Goal: Task Accomplishment & Management: Manage account settings

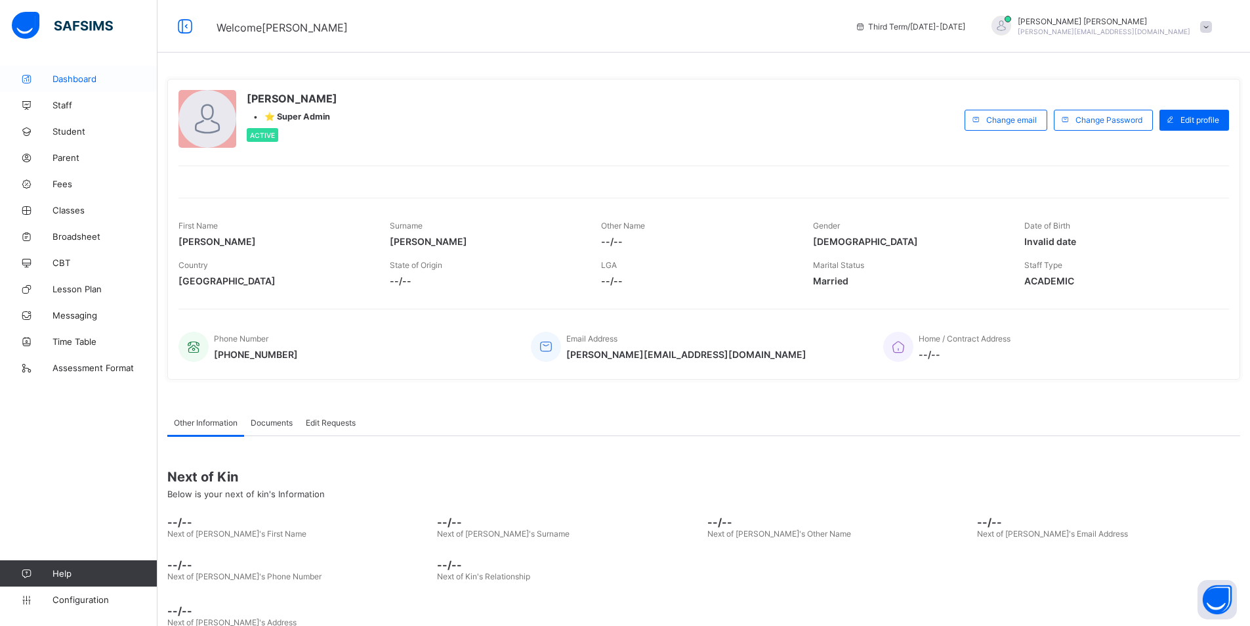
click at [78, 74] on span "Dashboard" at bounding box center [105, 79] width 105 height 11
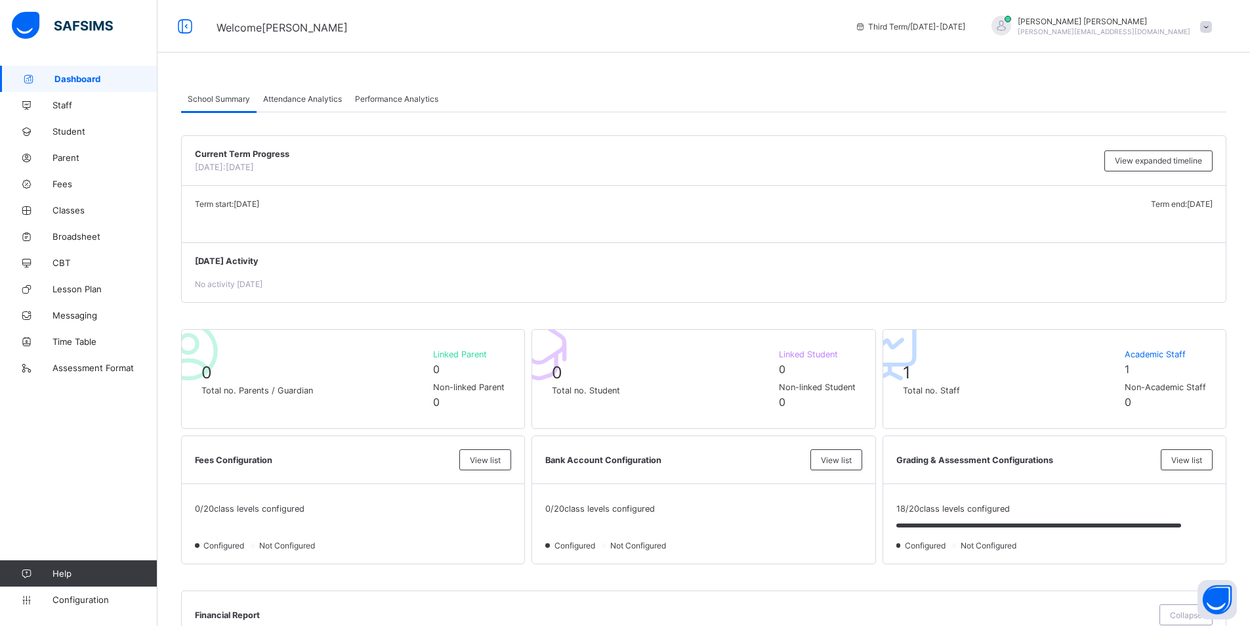
click at [1208, 24] on div "[PERSON_NAME] [PERSON_NAME][EMAIL_ADDRESS][DOMAIN_NAME]" at bounding box center [1099, 27] width 240 height 22
click at [1157, 148] on span "Logout" at bounding box center [1169, 151] width 87 height 15
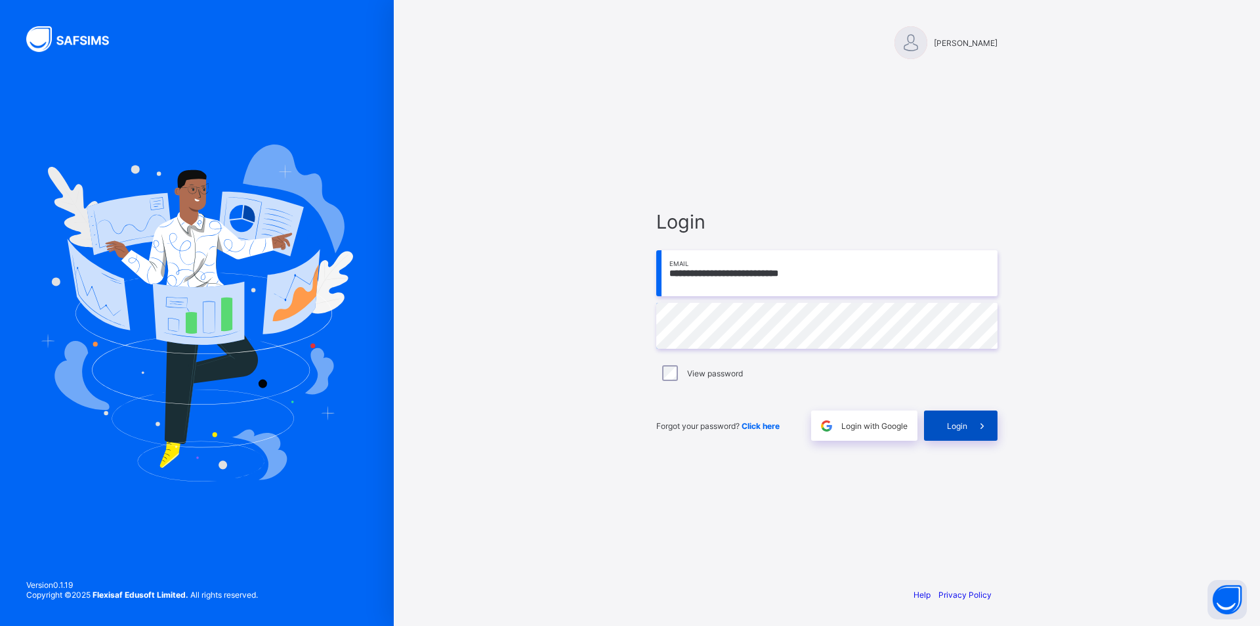
click at [968, 436] on span at bounding box center [983, 425] width 30 height 30
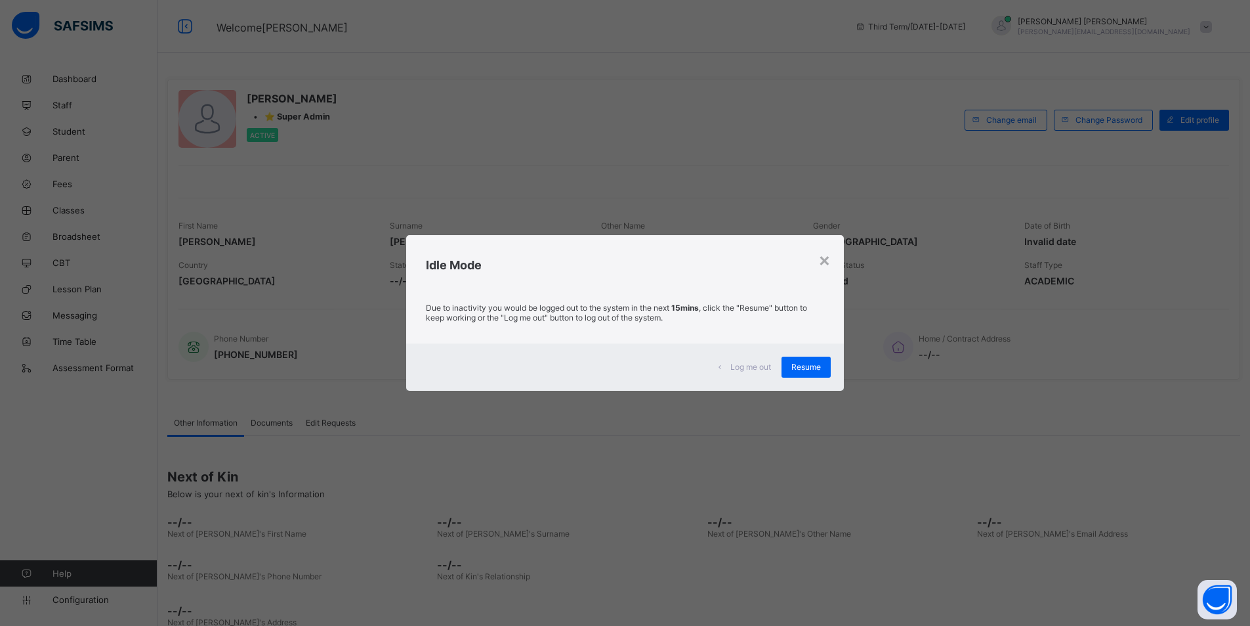
click at [771, 364] on span "Log me out" at bounding box center [751, 367] width 41 height 10
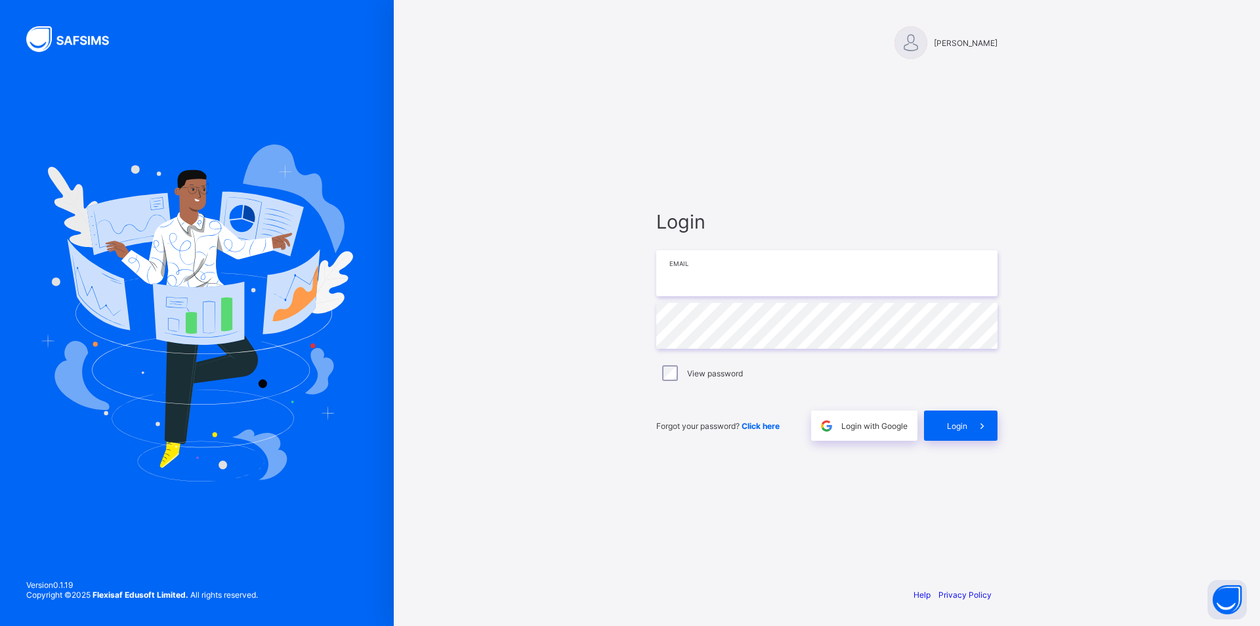
type input "**********"
click at [74, 33] on img at bounding box center [75, 39] width 98 height 26
click at [74, 41] on img at bounding box center [75, 39] width 98 height 26
click at [960, 416] on div "Login" at bounding box center [961, 425] width 74 height 30
